Goal: Find specific page/section: Find specific page/section

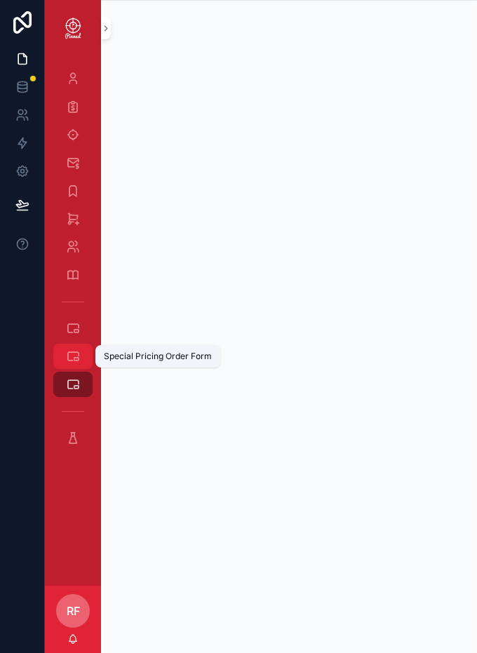
click at [71, 356] on icon "scrollable content" at bounding box center [73, 356] width 14 height 14
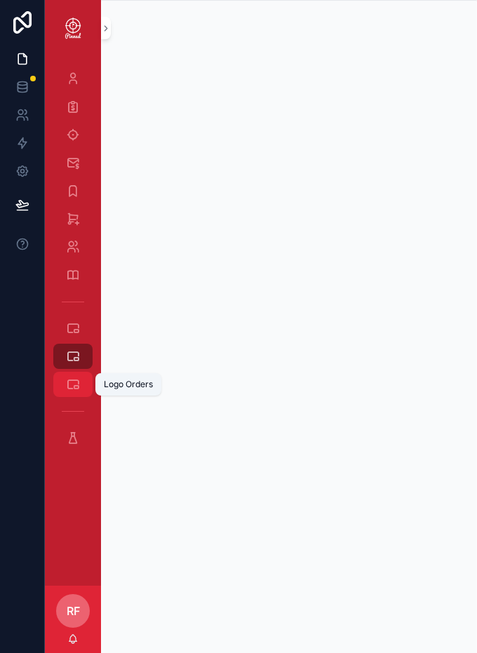
click at [72, 376] on div "Logo Orders" at bounding box center [73, 384] width 22 height 22
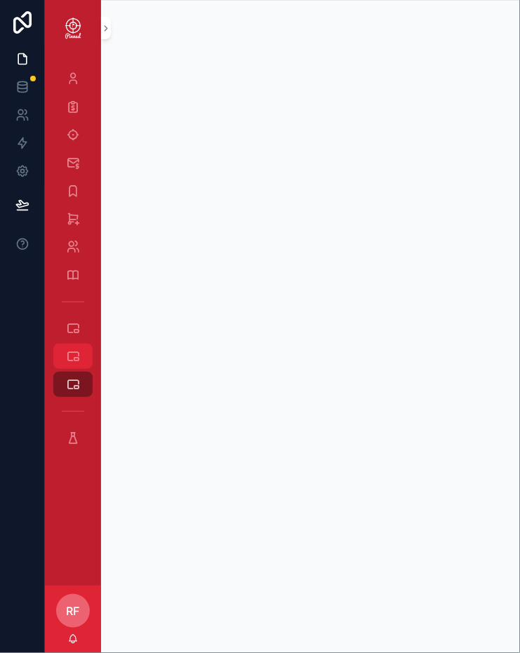
click at [69, 351] on icon "scrollable content" at bounding box center [73, 356] width 14 height 14
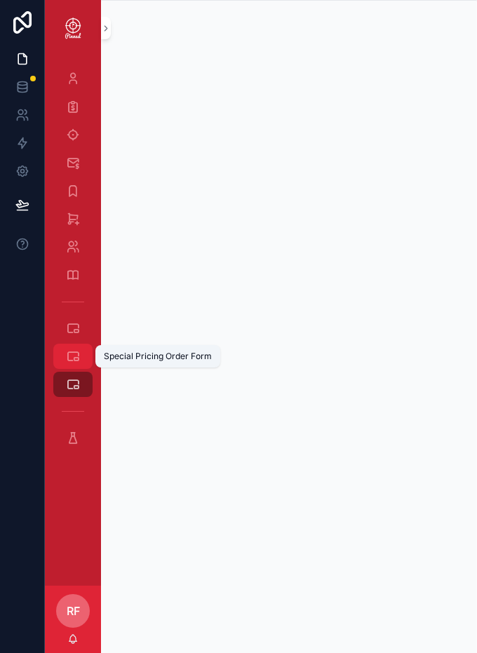
click at [79, 363] on icon "scrollable content" at bounding box center [73, 356] width 14 height 14
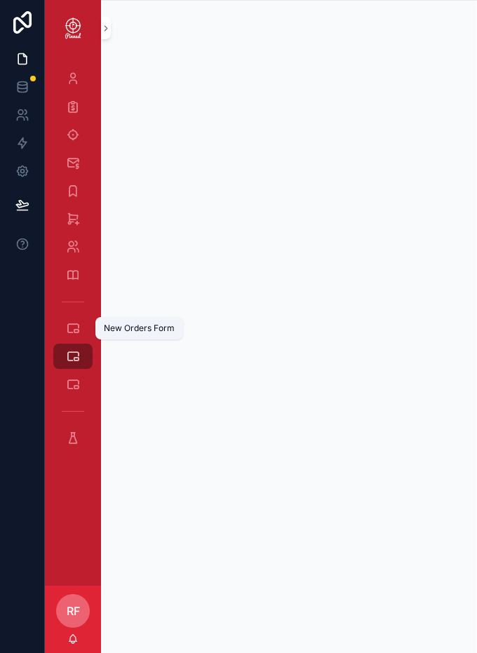
click at [173, 328] on div "New Orders Form" at bounding box center [139, 328] width 71 height 11
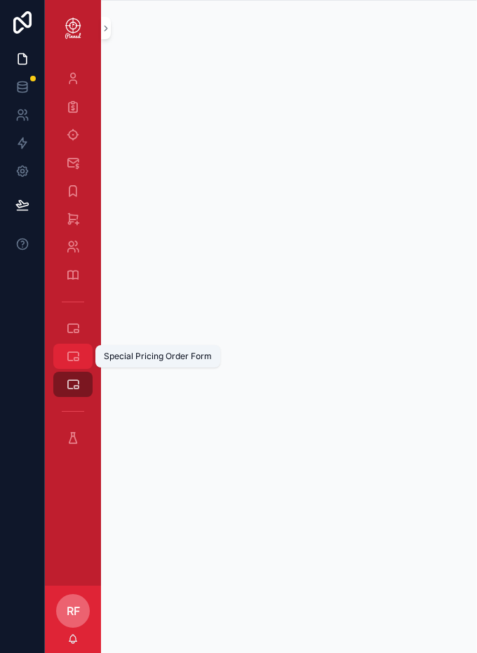
click at [81, 361] on div "Special Pricing Order Form" at bounding box center [73, 356] width 22 height 22
